Goal: Check status: Check status

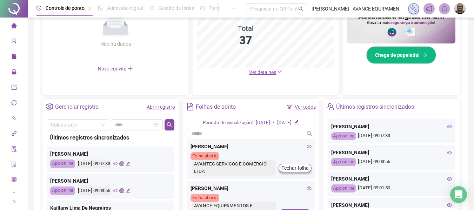
scroll to position [174, 0]
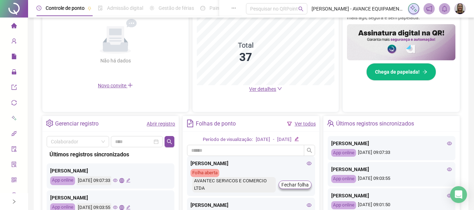
click at [259, 88] on span "Ver detalhes" at bounding box center [262, 89] width 27 height 6
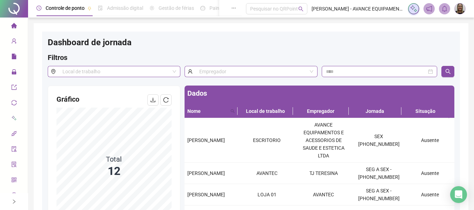
click at [11, 28] on icon "home" at bounding box center [14, 26] width 6 height 6
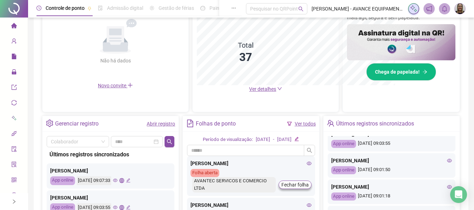
scroll to position [70, 0]
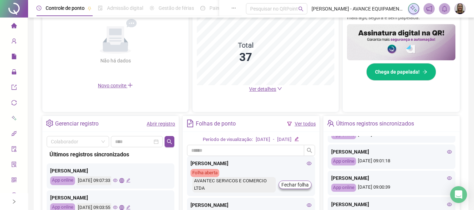
click at [447, 178] on icon "eye" at bounding box center [449, 178] width 5 height 5
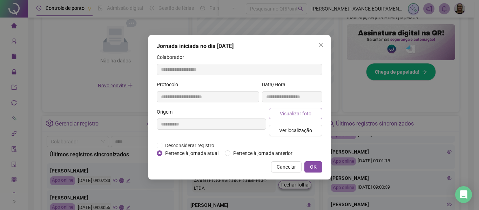
click at [297, 111] on span "Visualizar foto" at bounding box center [296, 114] width 32 height 8
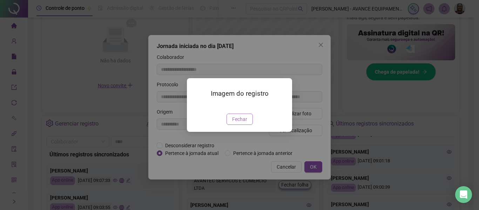
click at [242, 123] on span "Fechar" at bounding box center [239, 119] width 15 height 8
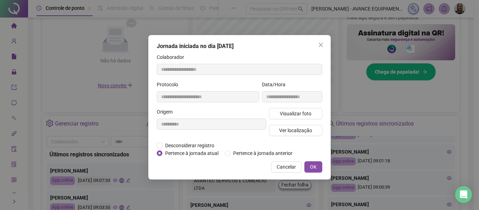
drag, startPoint x: 323, startPoint y: 46, endPoint x: 347, endPoint y: 79, distance: 41.3
click at [322, 47] on icon "close" at bounding box center [321, 45] width 6 height 6
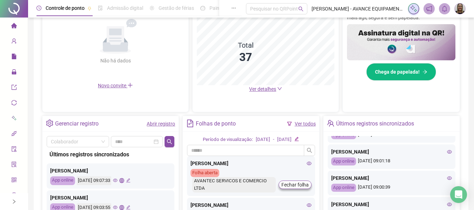
click at [447, 153] on icon "eye" at bounding box center [449, 152] width 5 height 4
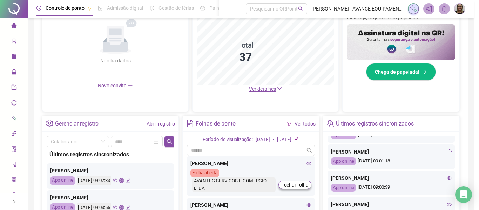
type input "**********"
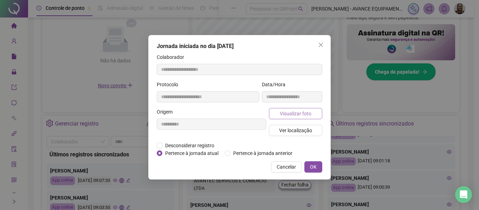
click at [293, 113] on span "Visualizar foto" at bounding box center [296, 114] width 32 height 8
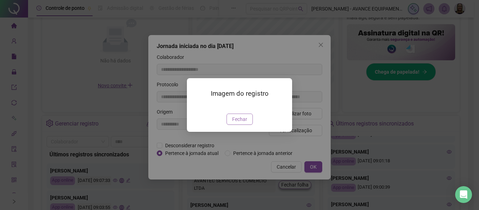
click at [242, 123] on span "Fechar" at bounding box center [239, 119] width 15 height 8
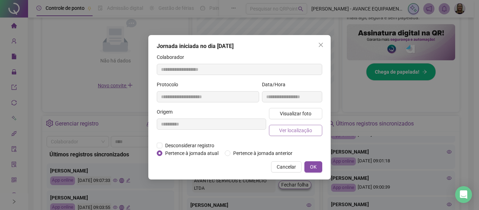
click at [302, 129] on span "Ver localização" at bounding box center [295, 131] width 33 height 8
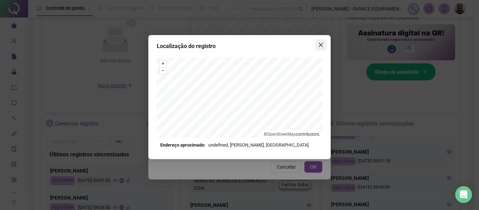
click at [318, 46] on icon "close" at bounding box center [321, 45] width 6 height 6
click at [318, 46] on div "Localização do registro + – ⇧ › © OpenStreetMap contributors. Endereço aproxima…" at bounding box center [239, 105] width 479 height 210
click at [318, 46] on icon "close" at bounding box center [321, 45] width 6 height 6
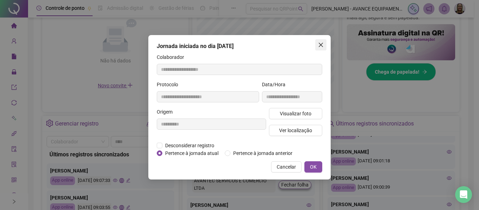
click at [320, 46] on icon "close" at bounding box center [321, 45] width 6 height 6
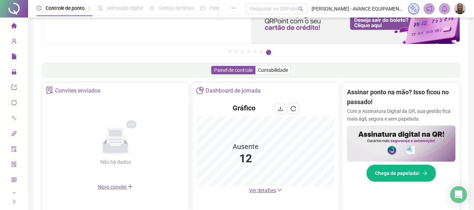
scroll to position [0, 0]
